Goal: Task Accomplishment & Management: Manage account settings

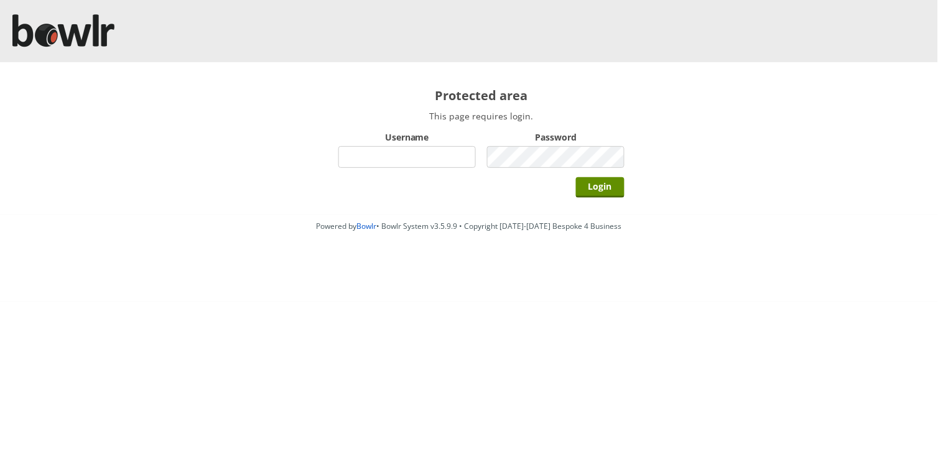
click at [405, 154] on input "Username" at bounding box center [406, 157] width 137 height 22
type input "hornseaindoorbowlsclub"
click at [576, 177] on input "Login" at bounding box center [600, 187] width 49 height 21
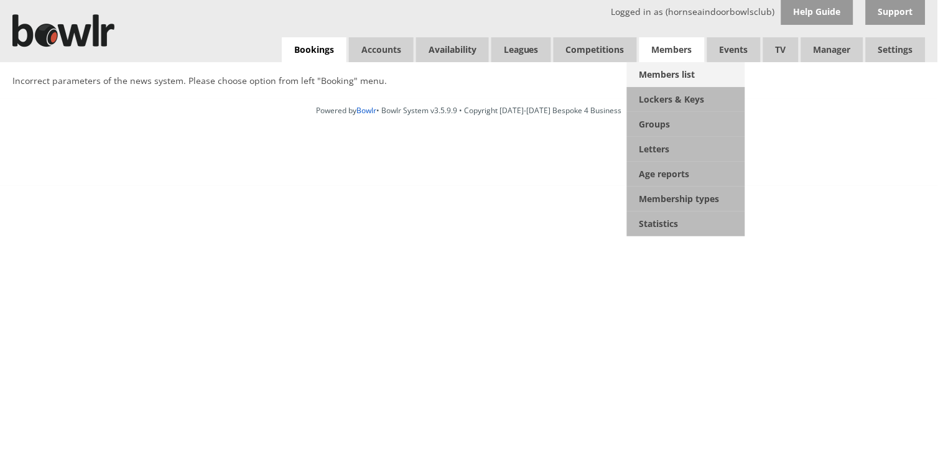
click at [675, 70] on link "Members list" at bounding box center [686, 74] width 118 height 25
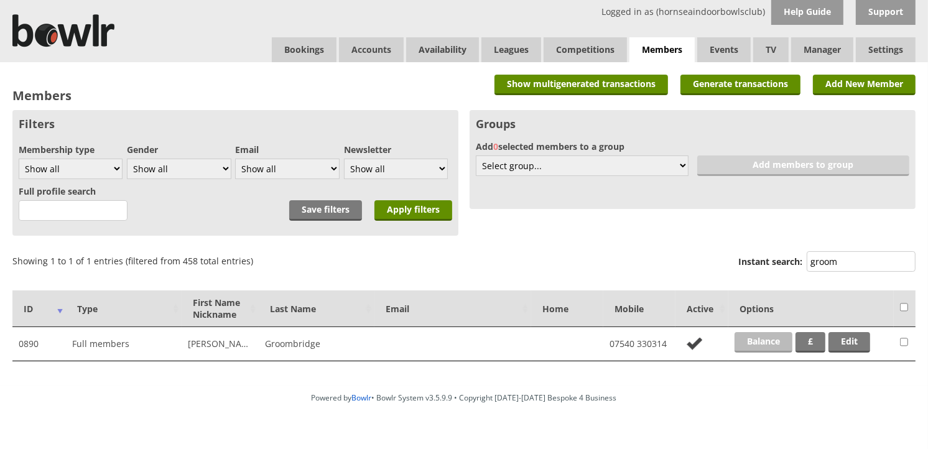
type input "groom"
click at [769, 334] on link "Balance" at bounding box center [763, 342] width 58 height 21
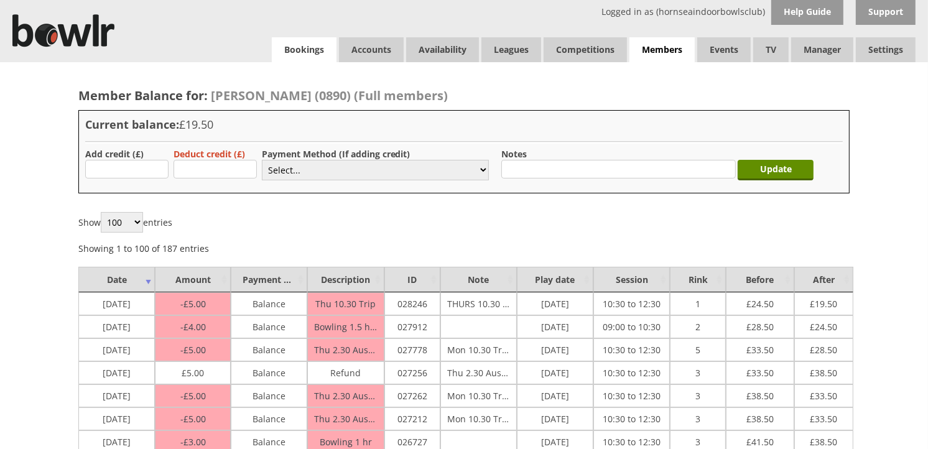
click at [315, 46] on link "Bookings" at bounding box center [304, 49] width 65 height 25
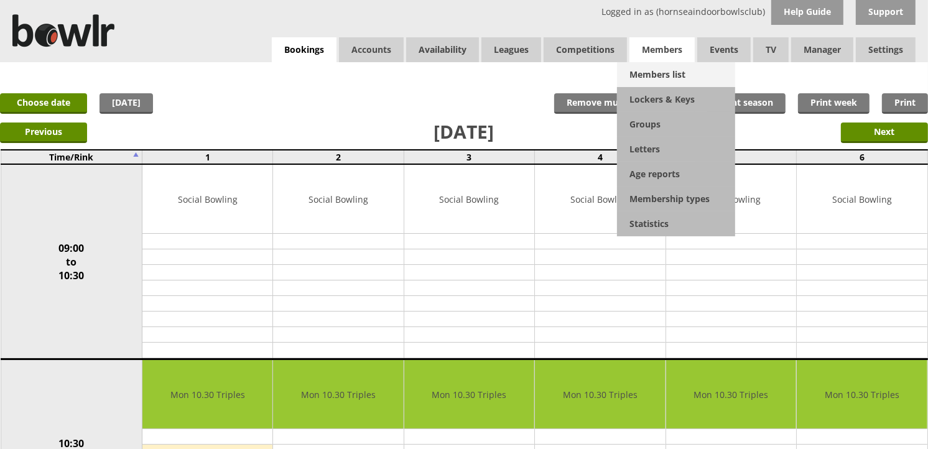
click at [649, 72] on link "Members list" at bounding box center [676, 74] width 118 height 25
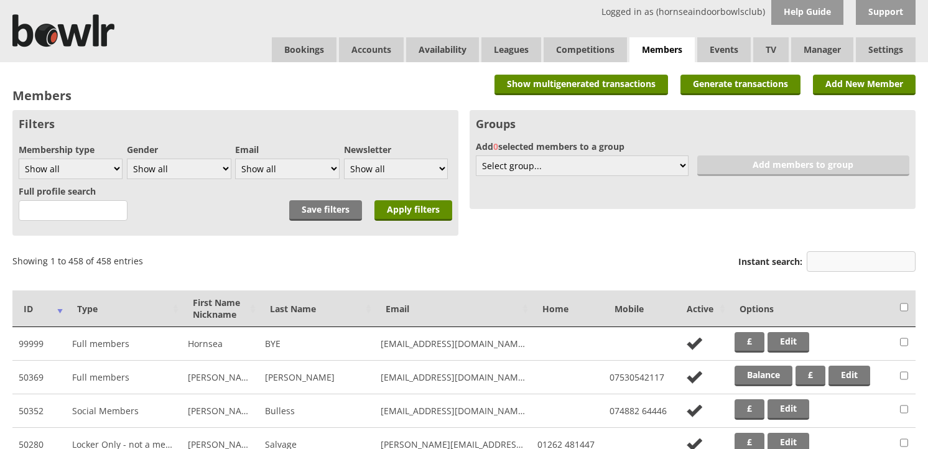
click at [831, 249] on div "Instant search:" at bounding box center [826, 263] width 177 height 30
click at [833, 256] on input "Instant search:" at bounding box center [861, 261] width 109 height 21
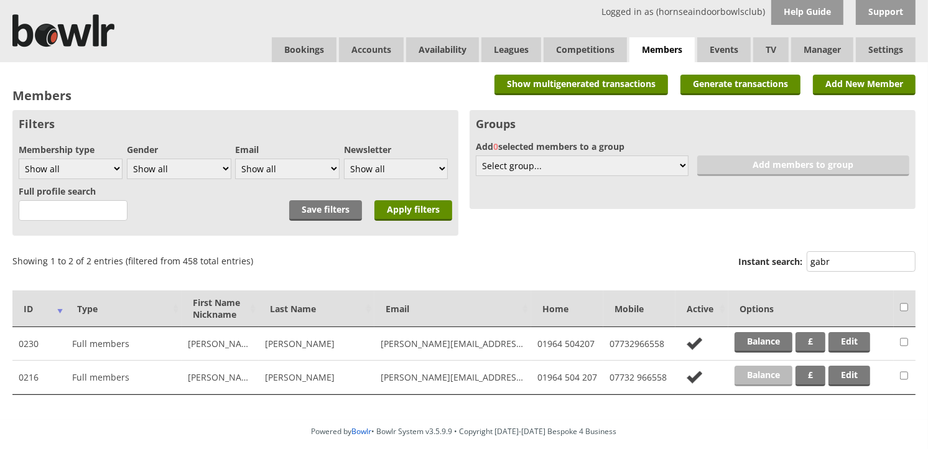
type input "gabr"
click at [782, 367] on link "Balance" at bounding box center [763, 376] width 58 height 21
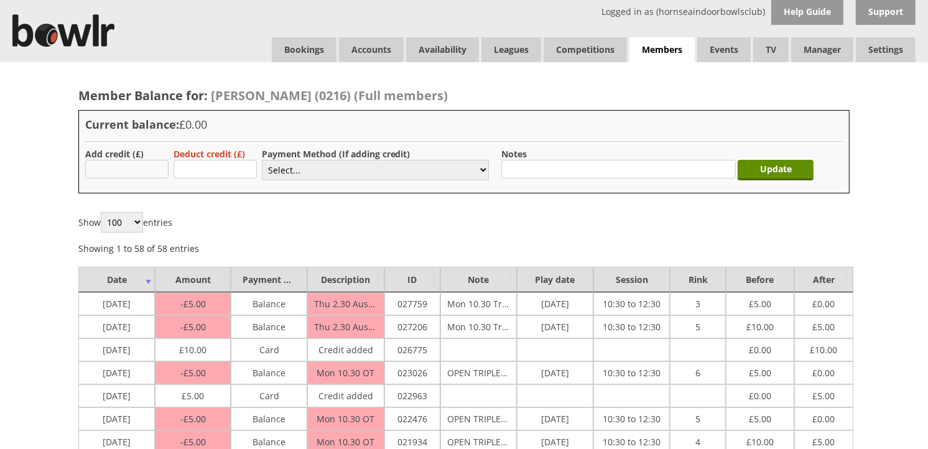
type input "10.00"
click at [280, 168] on select "Select... Cash Card Cheque Bank Transfer Other Member Card Gift Voucher Balance" at bounding box center [375, 170] width 227 height 21
select select "2"
click at [262, 160] on select "Select... Cash Card Cheque Bank Transfer Other Member Card Gift Voucher Balance" at bounding box center [375, 170] width 227 height 21
click at [754, 160] on input "Update" at bounding box center [775, 170] width 76 height 21
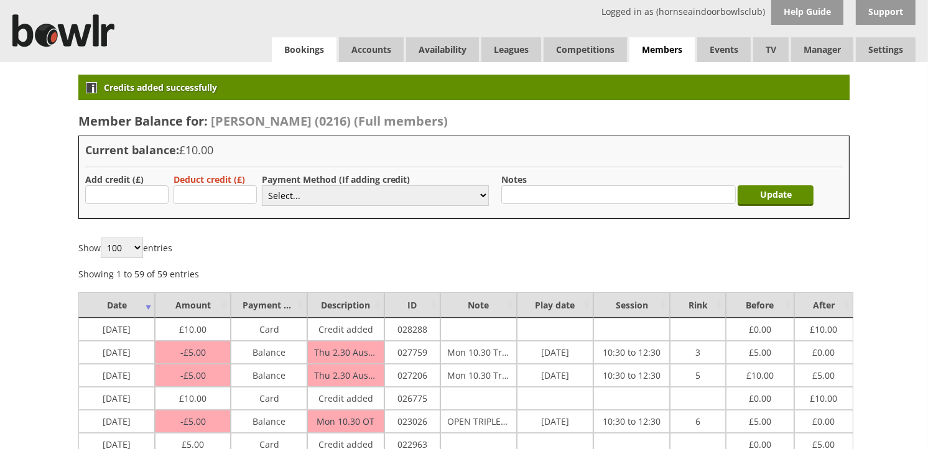
click at [293, 40] on link "Bookings" at bounding box center [304, 49] width 65 height 25
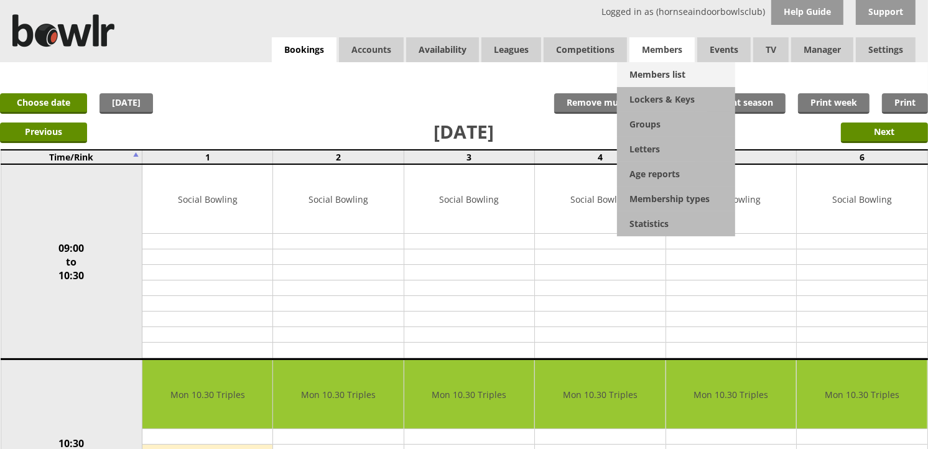
click at [674, 70] on link "Members list" at bounding box center [676, 74] width 118 height 25
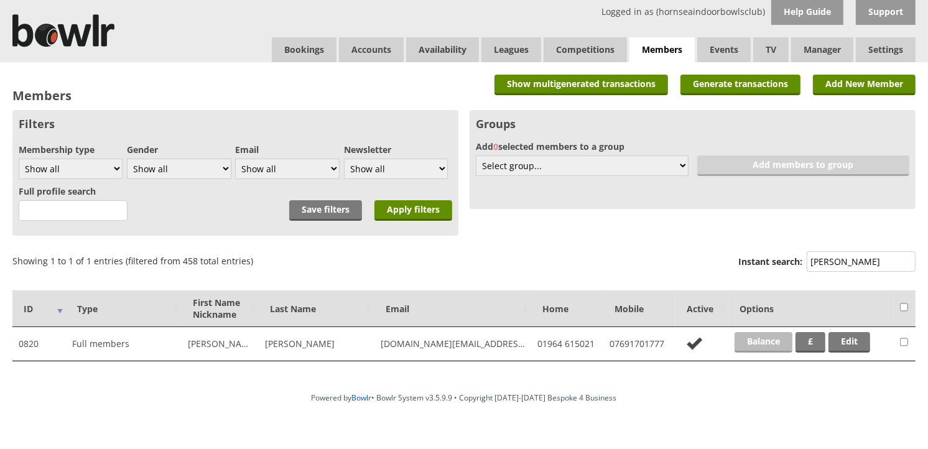
type input "[PERSON_NAME]"
click at [767, 348] on link "Balance" at bounding box center [763, 342] width 58 height 21
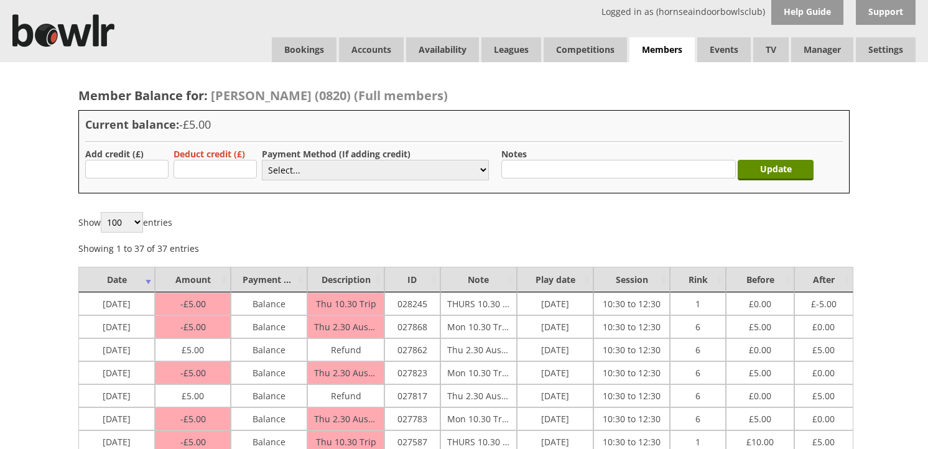
click at [152, 172] on input "text" at bounding box center [126, 169] width 83 height 19
type input "50.00"
click at [300, 174] on select "Select... Cash Card Cheque Bank Transfer Other Member Card Gift Voucher Balance" at bounding box center [375, 170] width 227 height 21
select select "2"
click at [262, 160] on select "Select... Cash Card Cheque Bank Transfer Other Member Card Gift Voucher Balance" at bounding box center [375, 170] width 227 height 21
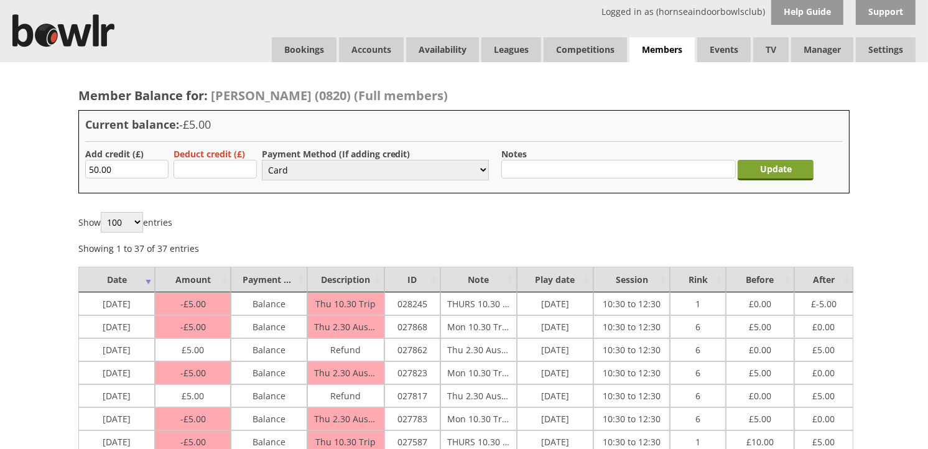
click at [757, 167] on input "Update" at bounding box center [775, 170] width 76 height 21
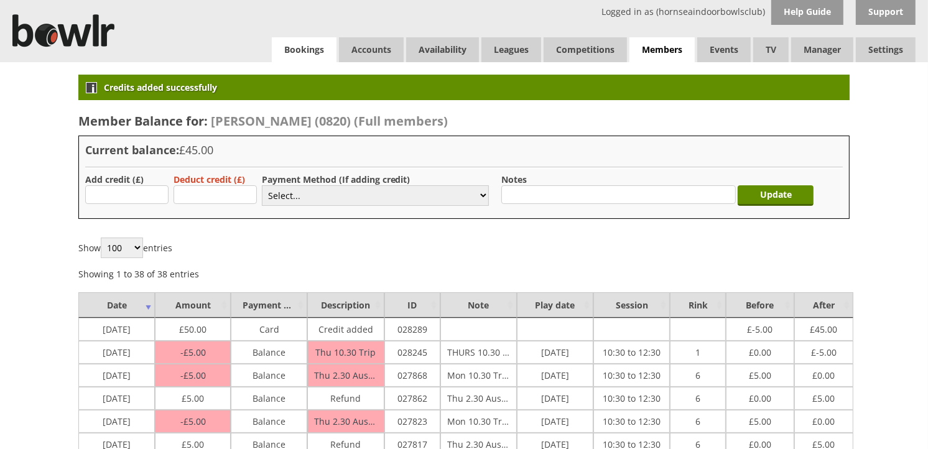
click at [275, 52] on link "Bookings" at bounding box center [304, 49] width 65 height 25
